Goal: Use online tool/utility: Utilize a website feature to perform a specific function

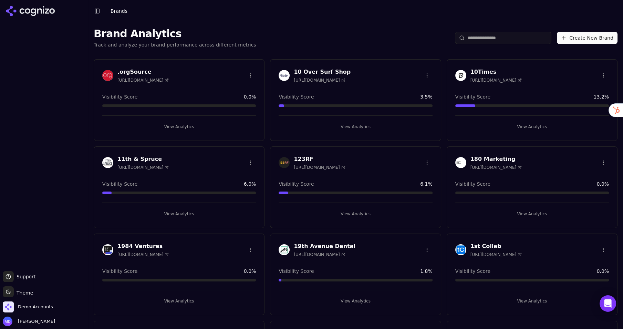
click at [477, 41] on input "search" at bounding box center [503, 38] width 96 height 12
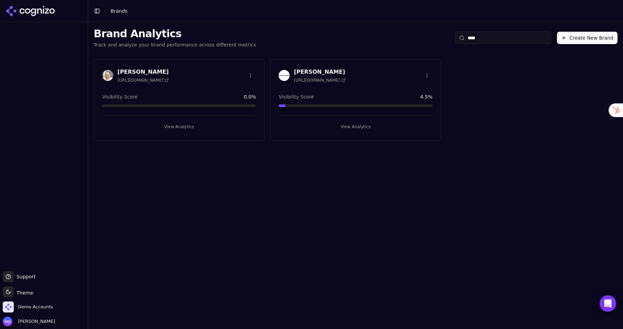
type input "****"
click at [337, 126] on button "View Analytics" at bounding box center [354, 126] width 153 height 11
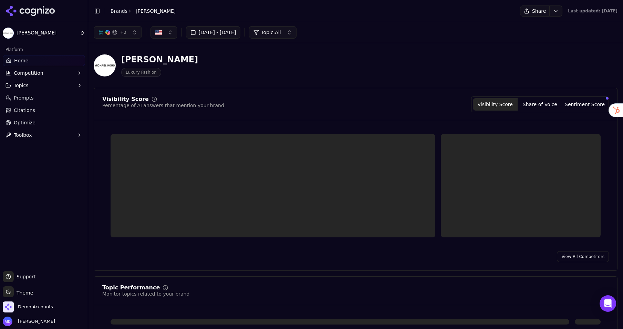
click at [36, 123] on link "Optimize" at bounding box center [44, 122] width 82 height 11
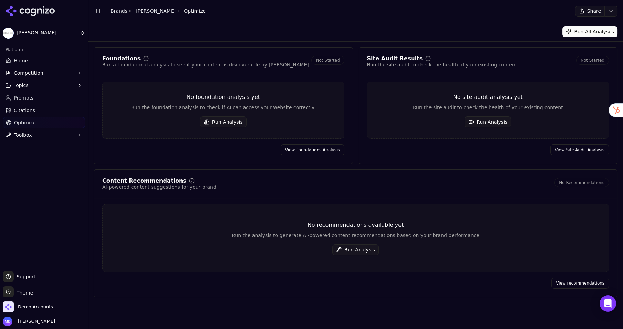
click at [579, 33] on button "Run All Analyses" at bounding box center [589, 31] width 55 height 11
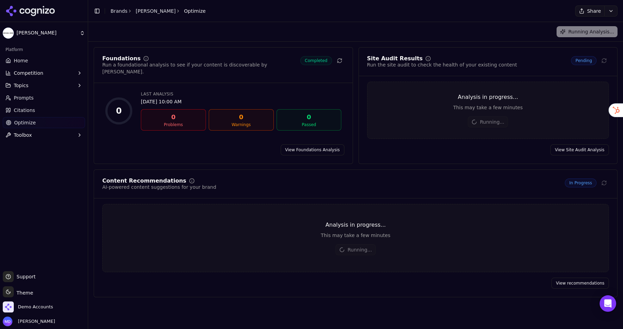
click at [23, 96] on span "Prompts" at bounding box center [24, 97] width 20 height 7
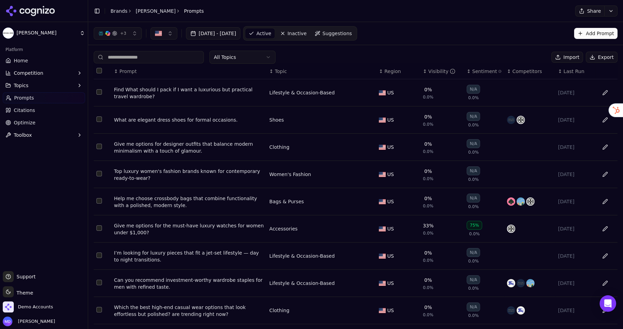
click at [178, 226] on div "Give me options for the must-have luxury watches for women under $1,000?" at bounding box center [189, 229] width 150 height 14
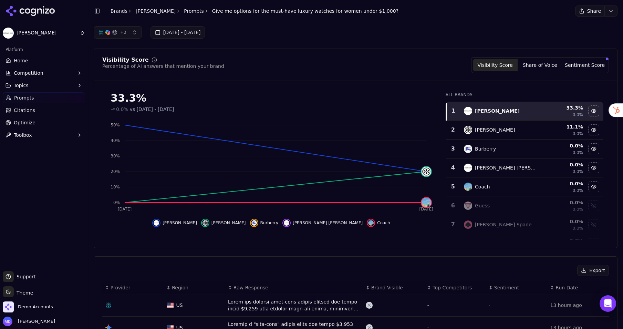
click at [30, 57] on link "Home" at bounding box center [44, 60] width 82 height 11
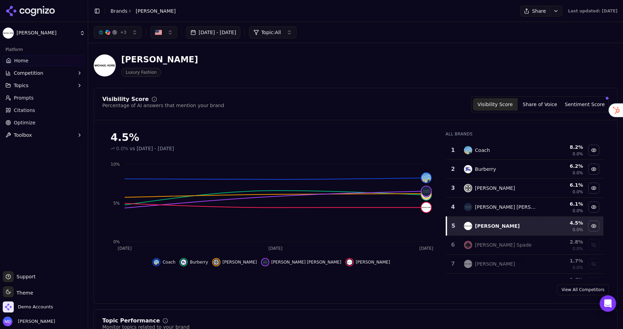
click at [533, 10] on html "[PERSON_NAME] Platform Home Competition Topics Prompts Citations Optimize Toolb…" at bounding box center [311, 164] width 623 height 329
click at [524, 23] on div "Run Again" at bounding box center [514, 25] width 41 height 11
click at [33, 312] on div "Demo Accounts" at bounding box center [44, 308] width 82 height 14
click at [33, 311] on span "Demo Accounts" at bounding box center [28, 306] width 50 height 11
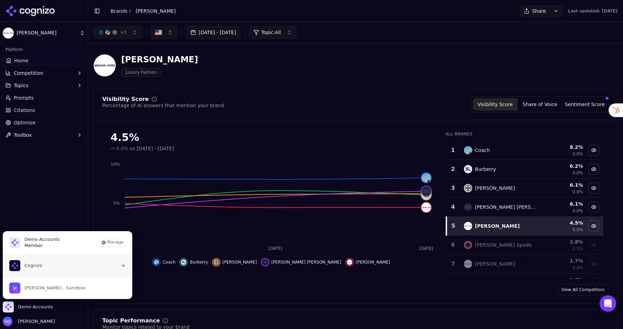
click at [48, 266] on button "Cognizo" at bounding box center [67, 265] width 130 height 22
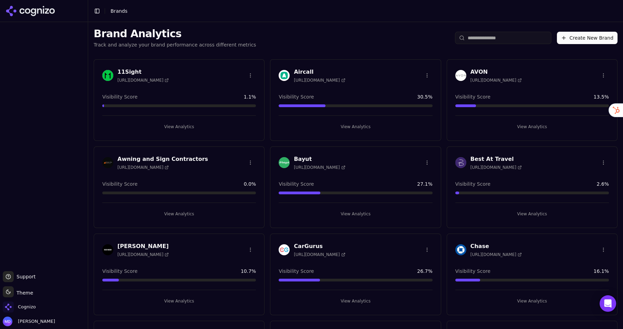
click at [482, 43] on input "search" at bounding box center [503, 38] width 96 height 12
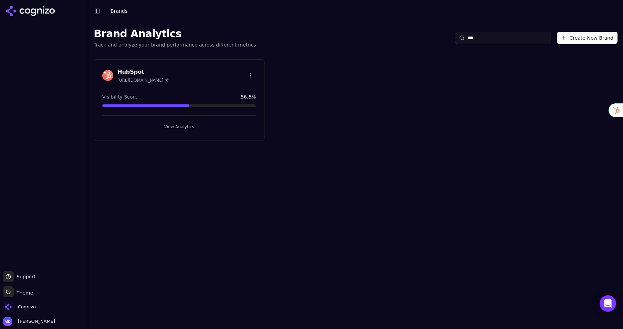
type input "***"
click at [153, 125] on button "View Analytics" at bounding box center [178, 126] width 153 height 11
